Goal: Complete application form

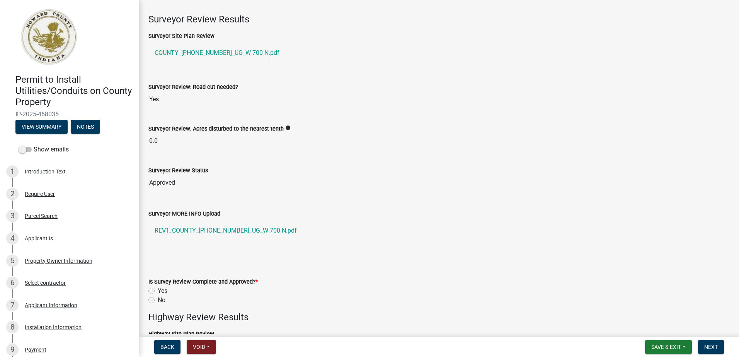
scroll to position [193, 0]
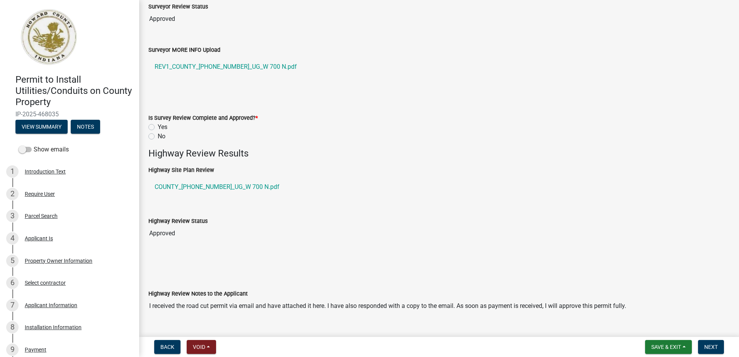
click at [158, 125] on label "Yes" at bounding box center [163, 127] width 10 height 9
click at [158, 125] on input "Yes" at bounding box center [160, 125] width 5 height 5
radio input "true"
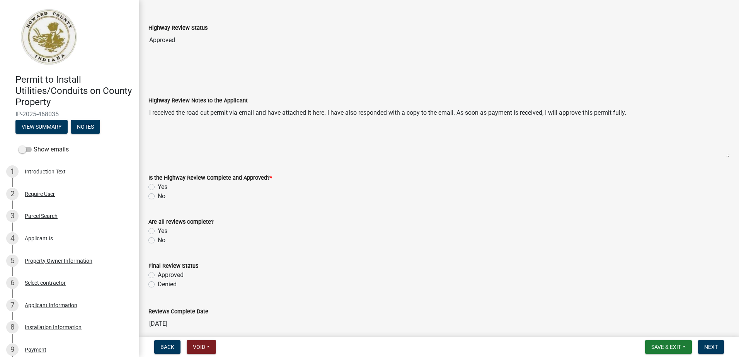
click at [158, 185] on label "Yes" at bounding box center [163, 186] width 10 height 9
click at [158, 185] on input "Yes" at bounding box center [160, 184] width 5 height 5
radio input "true"
click at [158, 233] on label "Yes" at bounding box center [163, 230] width 10 height 9
click at [158, 231] on input "Yes" at bounding box center [160, 228] width 5 height 5
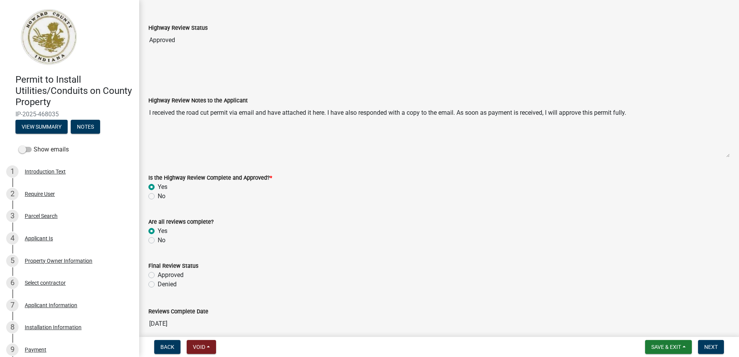
radio input "true"
drag, startPoint x: 151, startPoint y: 276, endPoint x: 194, endPoint y: 279, distance: 43.0
click at [158, 276] on label "Approved" at bounding box center [171, 275] width 26 height 9
click at [158, 276] on input "Approved" at bounding box center [160, 273] width 5 height 5
radio input "true"
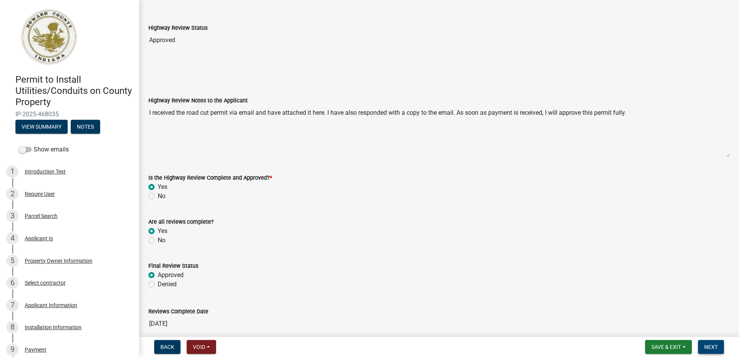
click at [715, 350] on span "Next" at bounding box center [711, 347] width 14 height 6
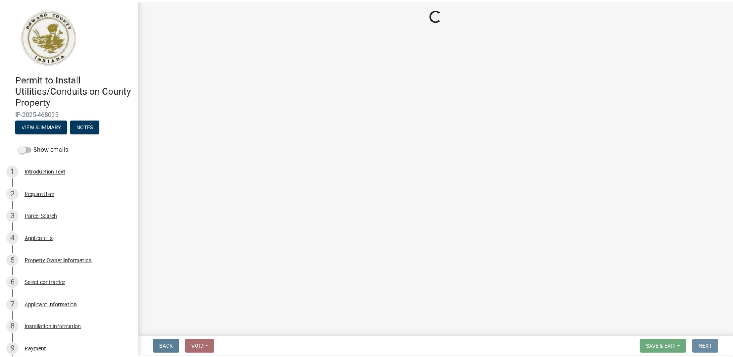
scroll to position [0, 0]
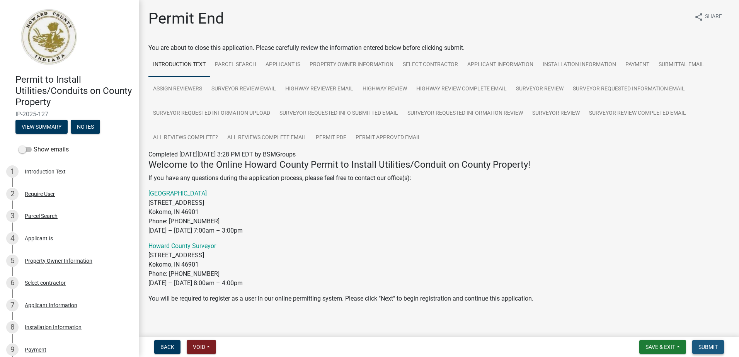
click at [711, 346] on span "Submit" at bounding box center [707, 347] width 19 height 6
